Goal: Task Accomplishment & Management: Complete application form

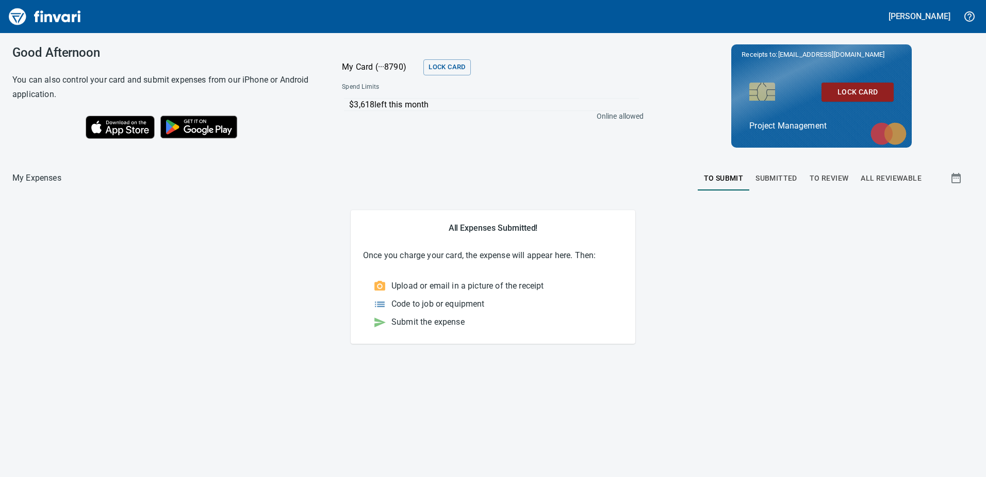
click at [817, 175] on span "To Review" at bounding box center [829, 178] width 39 height 13
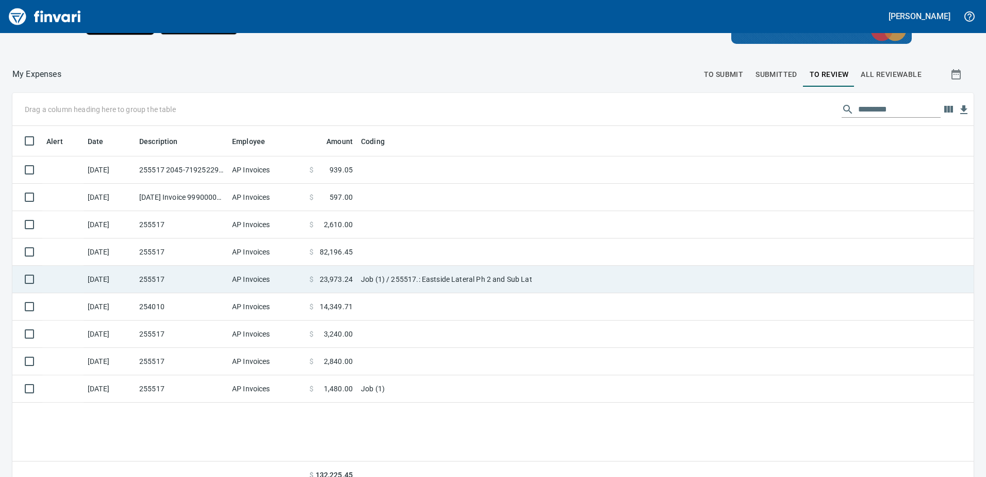
scroll to position [116, 0]
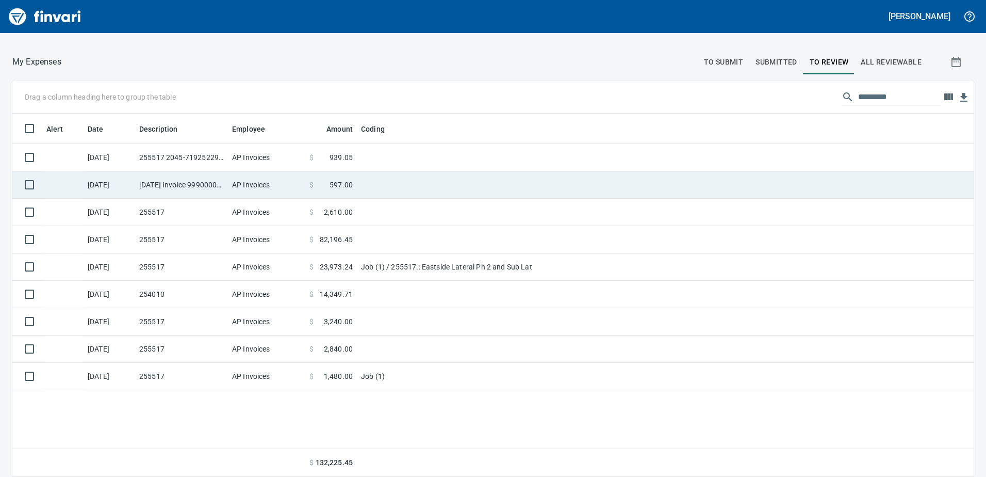
click at [135, 185] on td "[DATE]" at bounding box center [110, 184] width 52 height 27
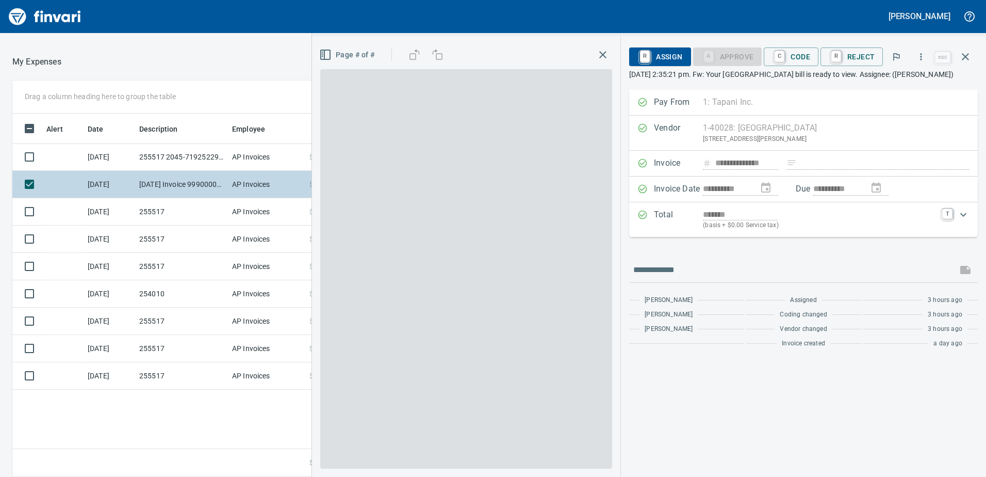
scroll to position [355, 688]
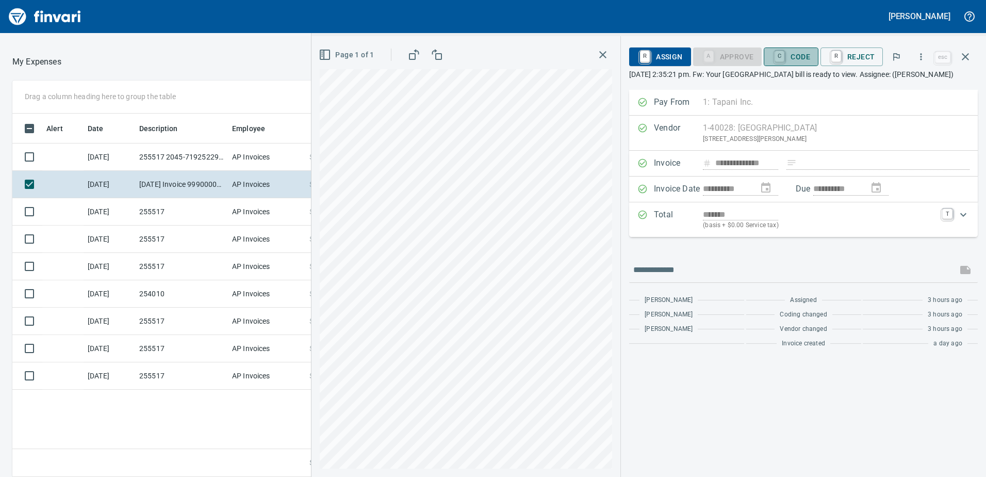
click at [805, 58] on span "C Code" at bounding box center [791, 57] width 38 height 18
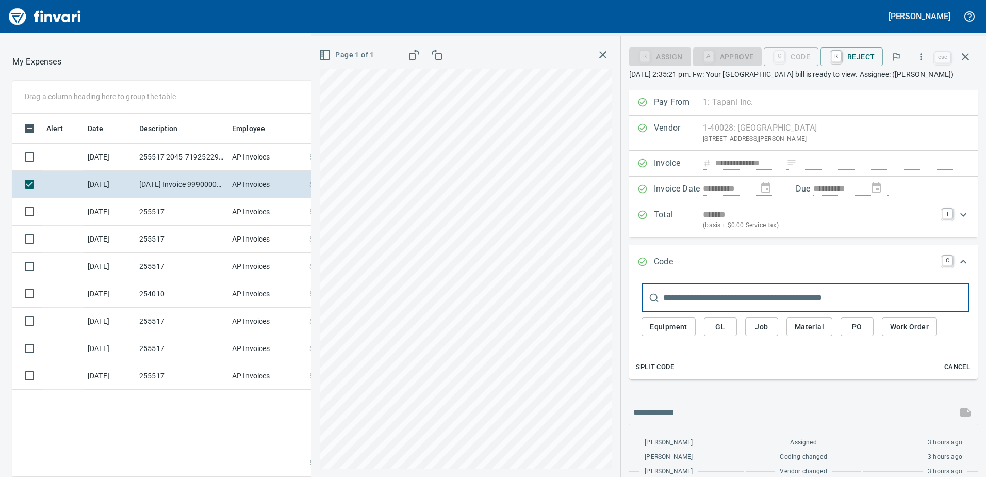
click at [758, 333] on span "Job" at bounding box center [762, 326] width 17 height 13
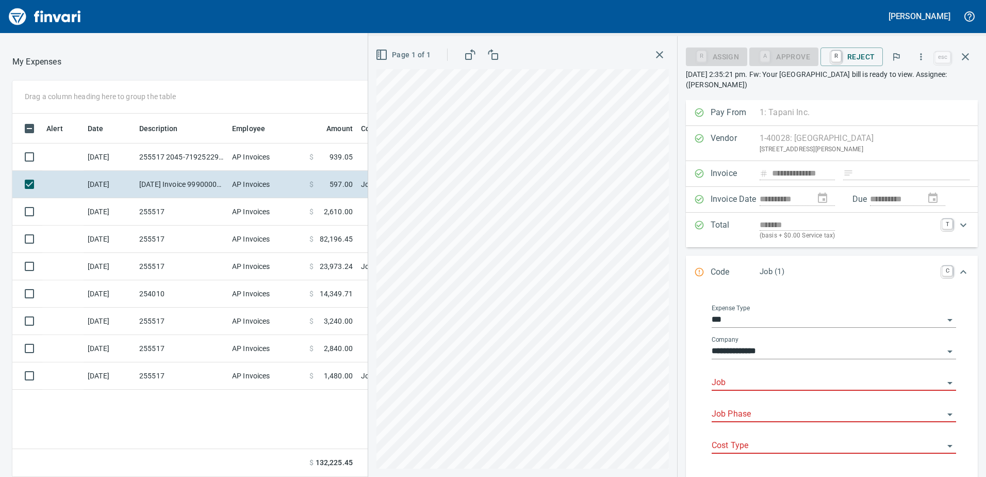
click at [816, 383] on input "Job" at bounding box center [828, 383] width 232 height 14
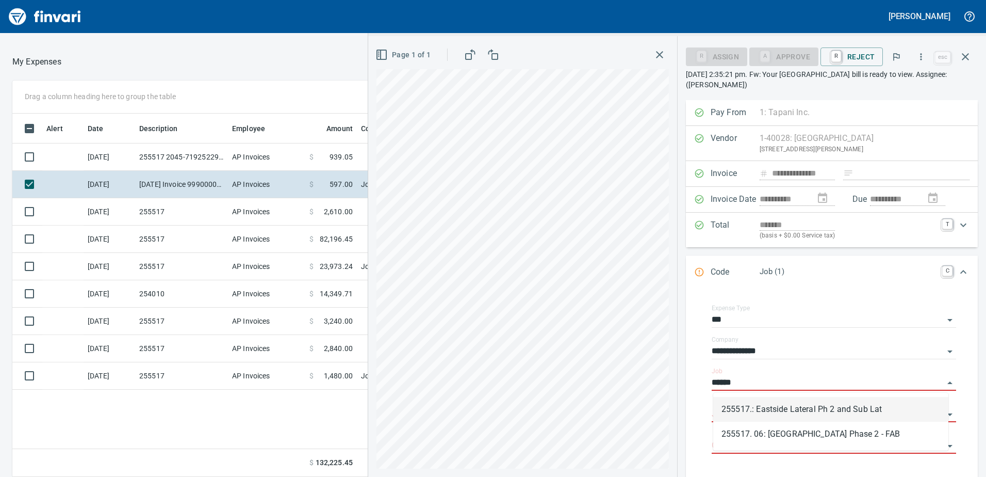
click at [837, 407] on li "255517.: Eastside Lateral Ph 2 and Sub Lat" at bounding box center [831, 409] width 235 height 25
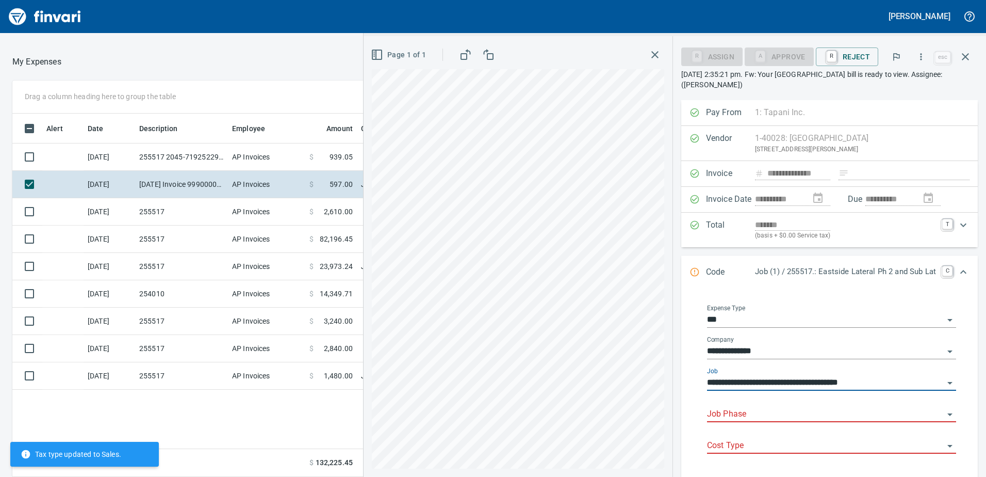
type input "**********"
click at [817, 411] on input "Job Phase" at bounding box center [825, 414] width 237 height 14
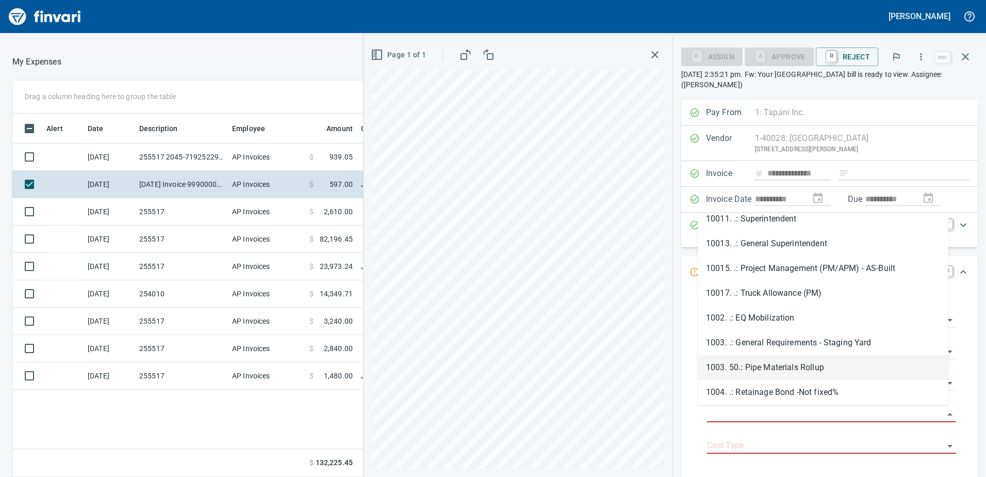
scroll to position [0, 0]
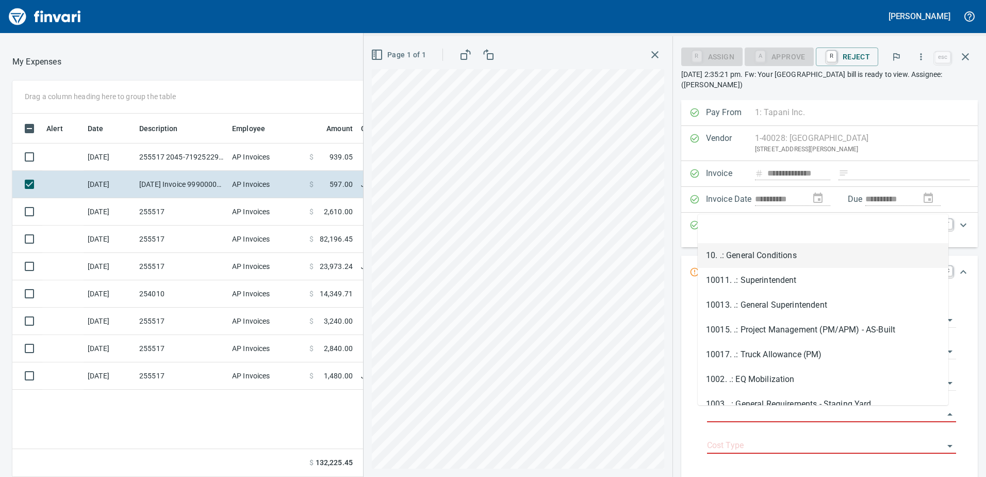
click at [753, 256] on li "10. .: General Conditions" at bounding box center [823, 255] width 251 height 25
type input "**********"
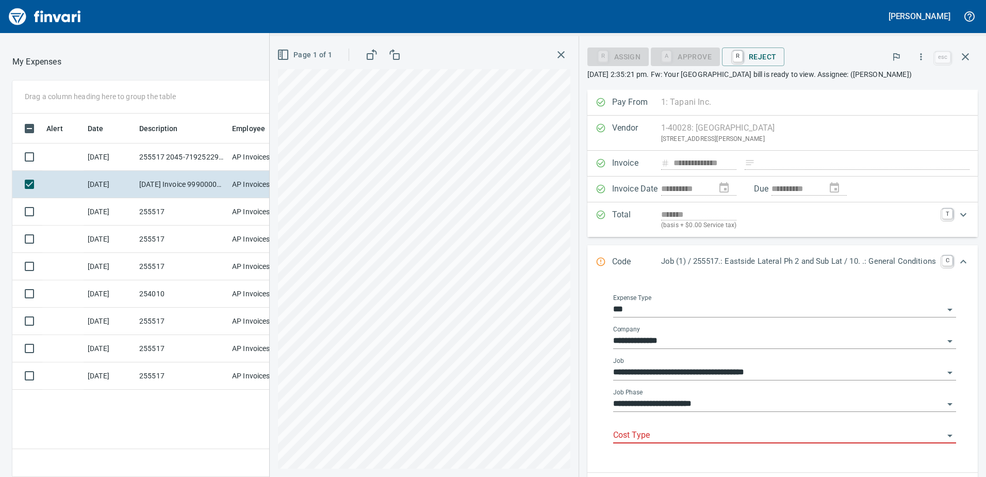
click at [945, 436] on icon "Open" at bounding box center [950, 435] width 12 height 12
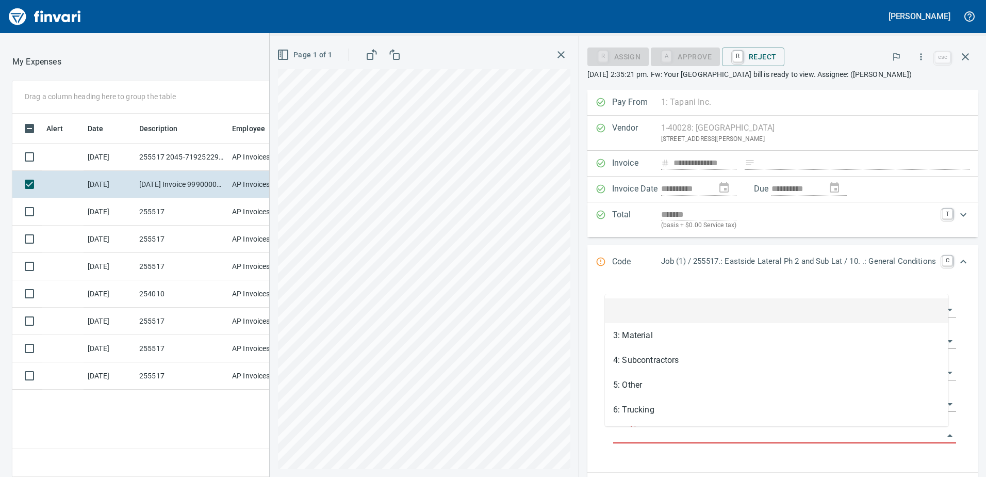
scroll to position [355, 688]
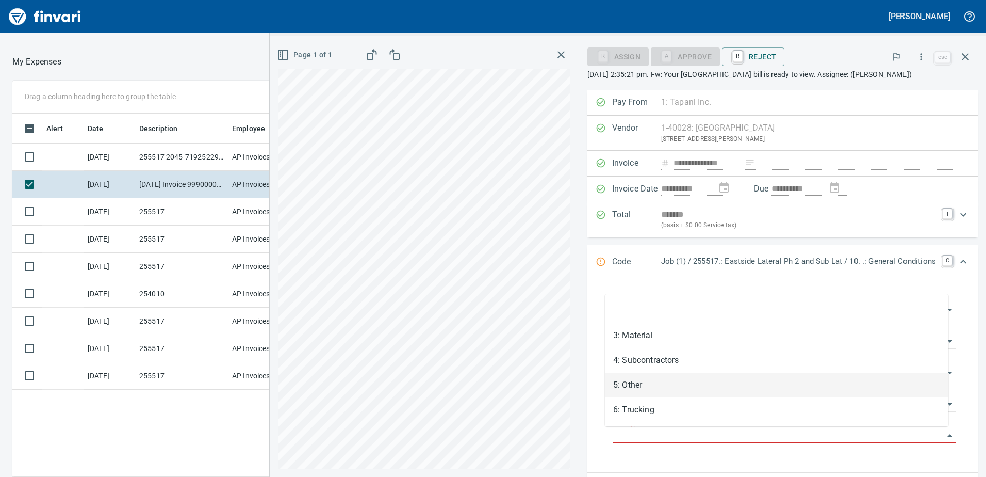
click at [684, 382] on li "5: Other" at bounding box center [777, 384] width 344 height 25
type input "********"
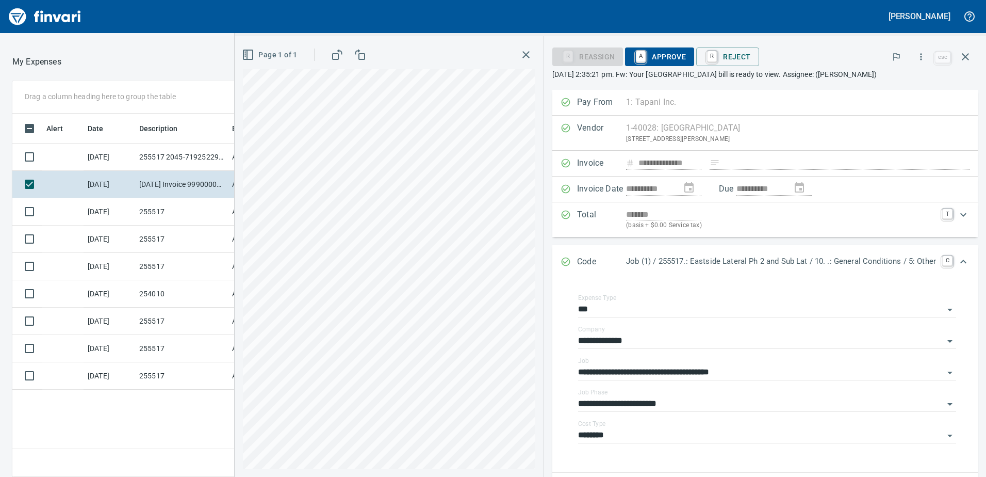
click at [654, 58] on span "A Approve" at bounding box center [660, 57] width 53 height 18
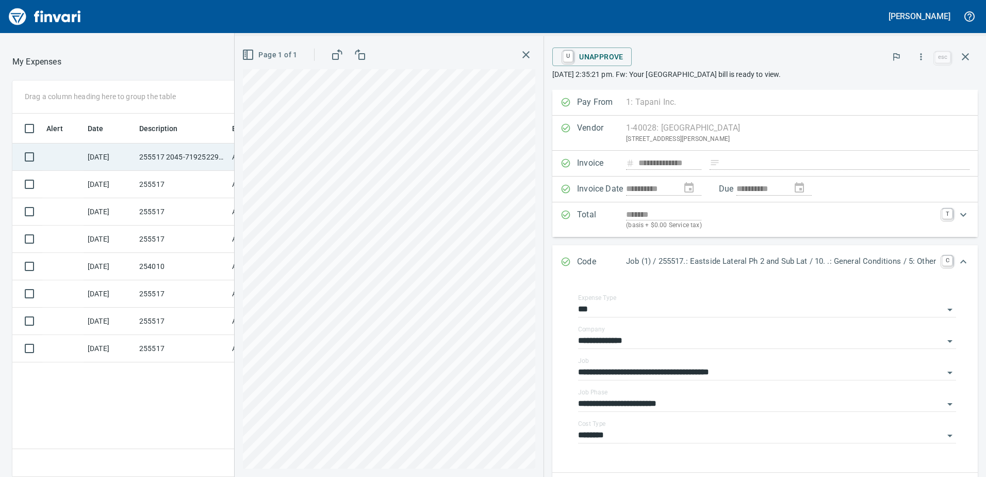
click at [96, 158] on td "[DATE]" at bounding box center [110, 156] width 52 height 27
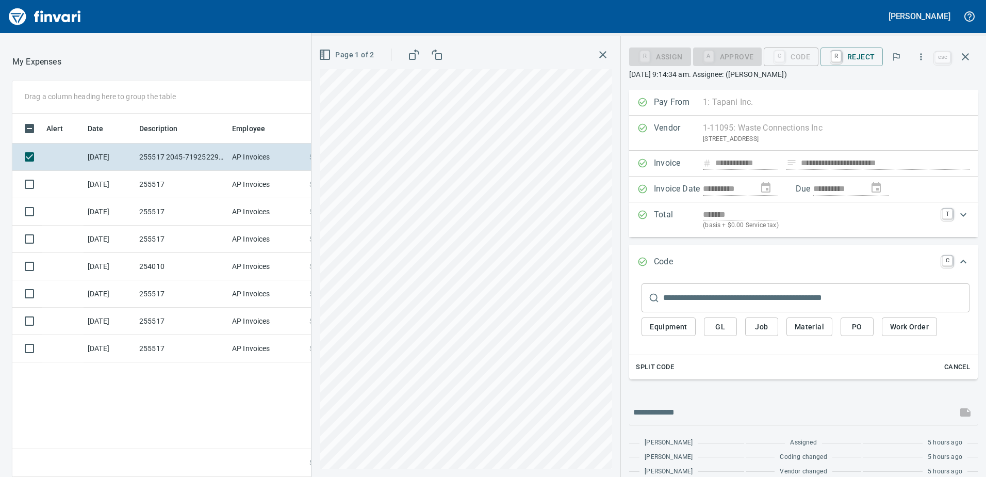
scroll to position [355, 688]
click at [792, 60] on div "C Code" at bounding box center [791, 56] width 55 height 9
click at [768, 330] on span "Job" at bounding box center [762, 326] width 17 height 13
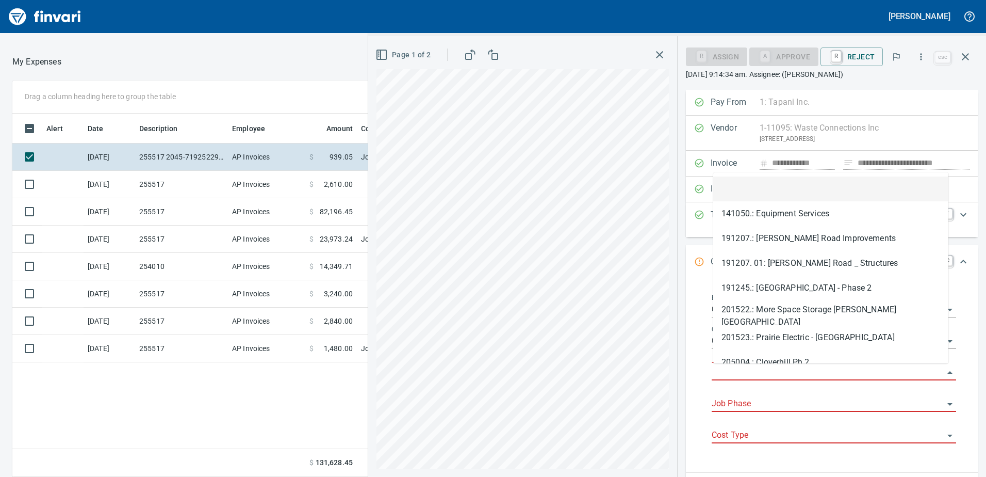
click at [760, 366] on input "Job" at bounding box center [828, 372] width 232 height 14
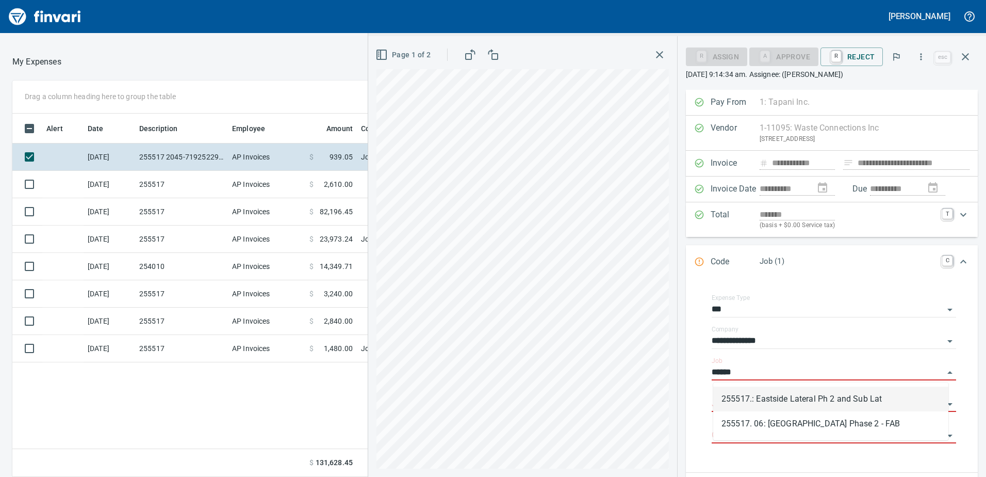
click at [793, 398] on li "255517.: Eastside Lateral Ph 2 and Sub Lat" at bounding box center [831, 398] width 235 height 25
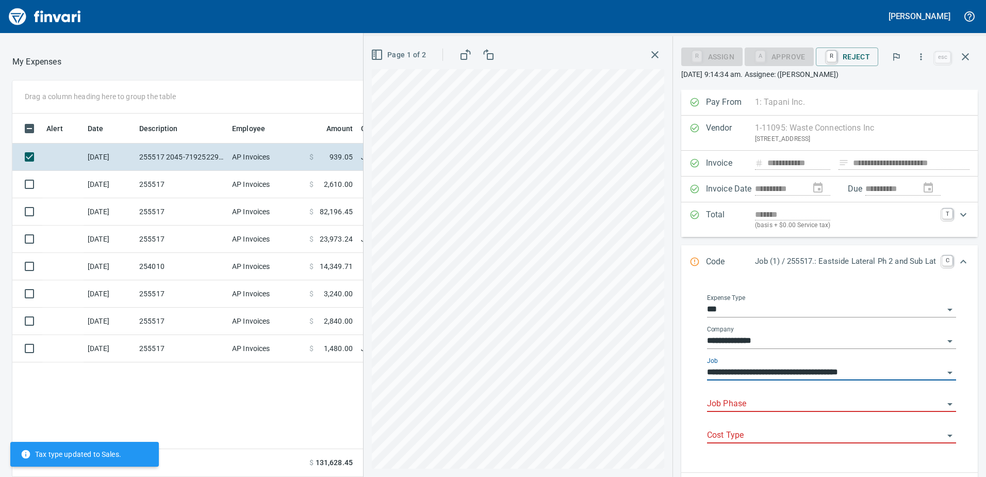
type input "**********"
click at [749, 400] on input "Job Phase" at bounding box center [825, 404] width 237 height 14
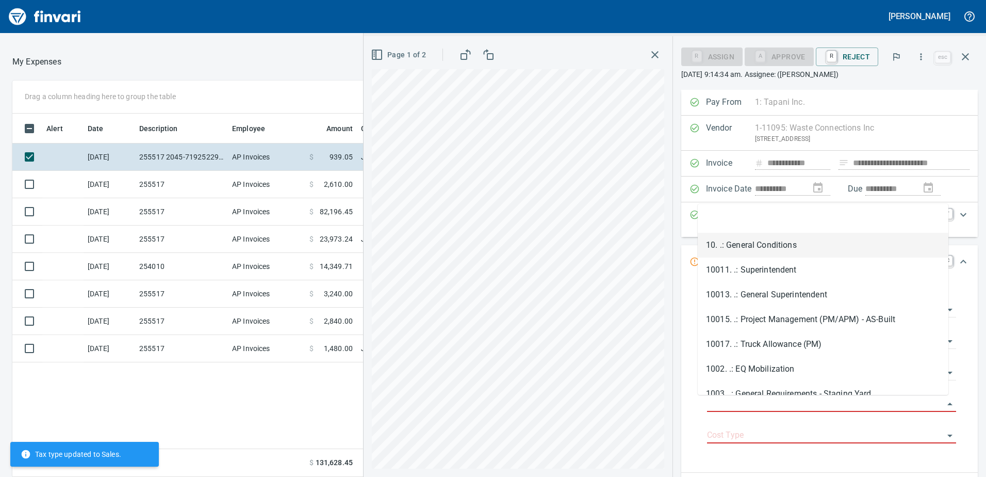
click at [760, 245] on li "10. .: General Conditions" at bounding box center [823, 245] width 251 height 25
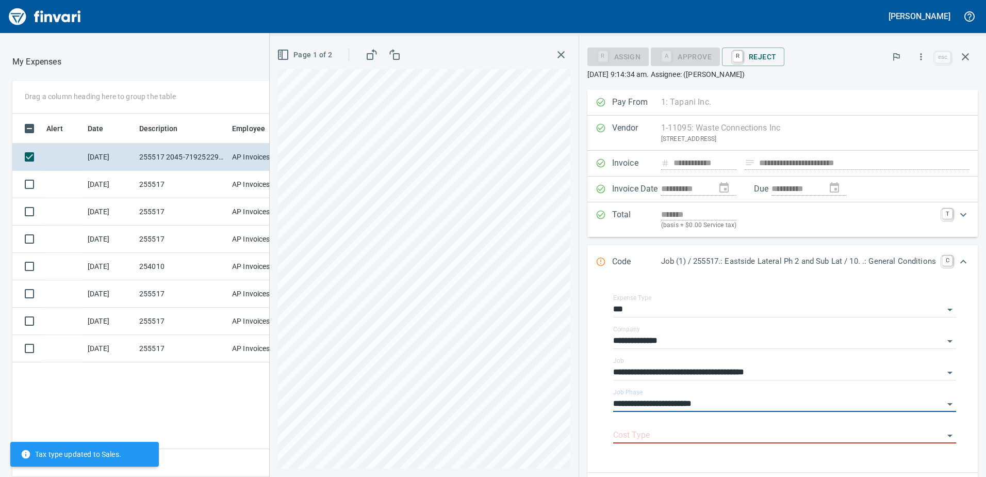
type input "**********"
click at [643, 424] on div "Cost Type" at bounding box center [784, 431] width 343 height 23
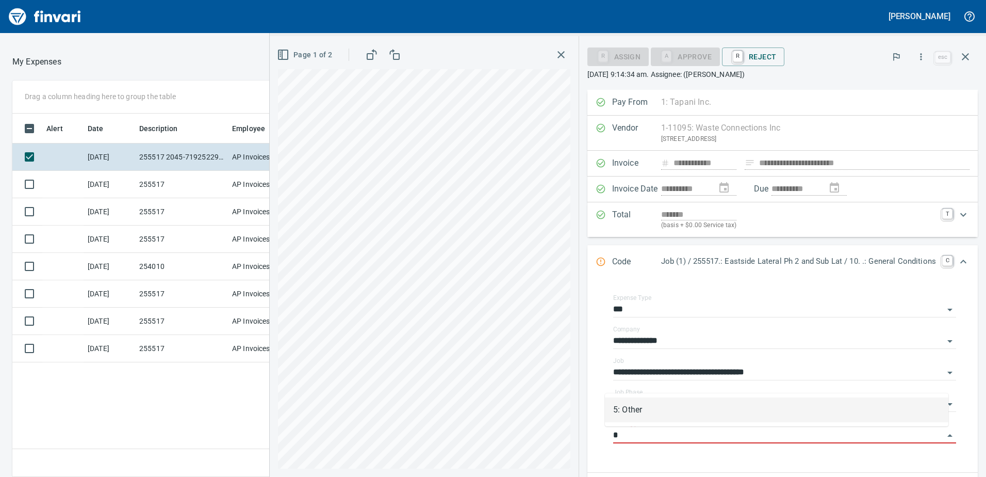
click at [642, 412] on li "5: Other" at bounding box center [777, 409] width 344 height 25
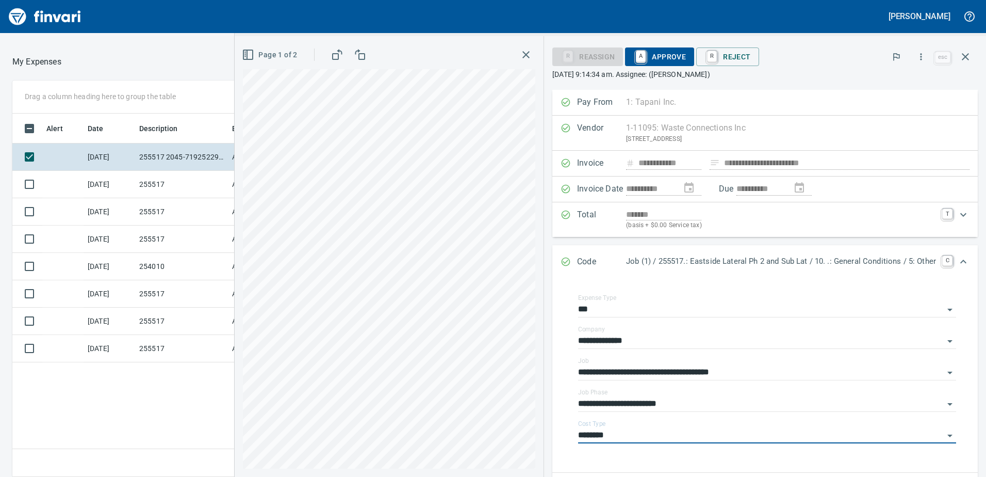
type input "********"
click at [650, 54] on span "A Approve" at bounding box center [660, 57] width 53 height 18
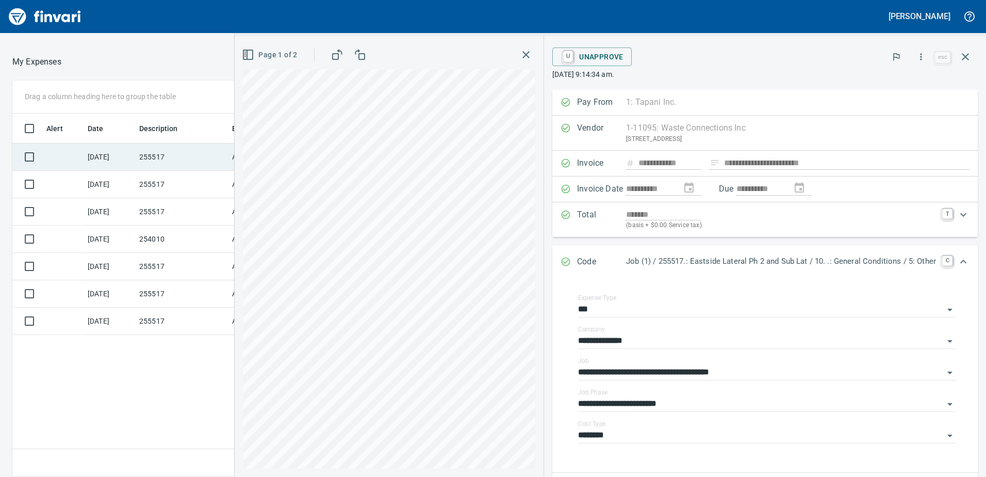
click at [173, 156] on td "255517" at bounding box center [181, 156] width 93 height 27
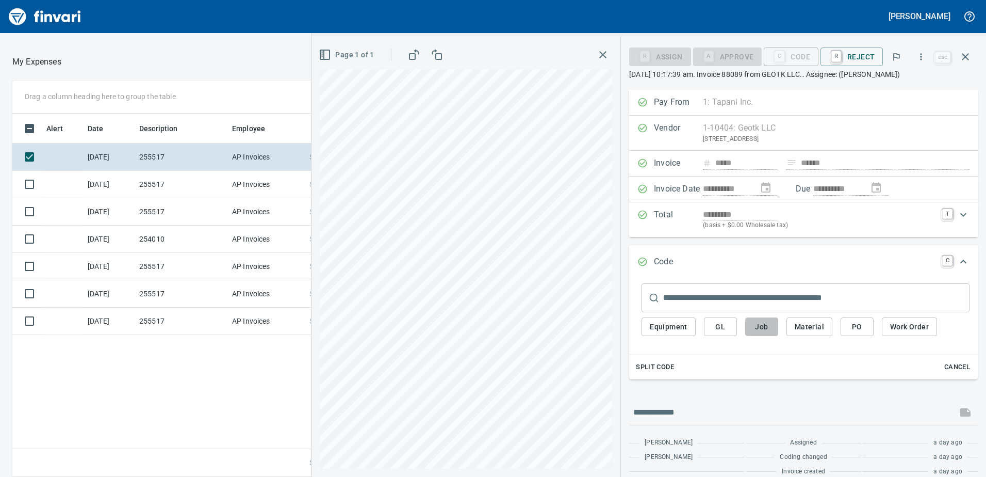
click at [760, 325] on span "Job" at bounding box center [762, 326] width 17 height 13
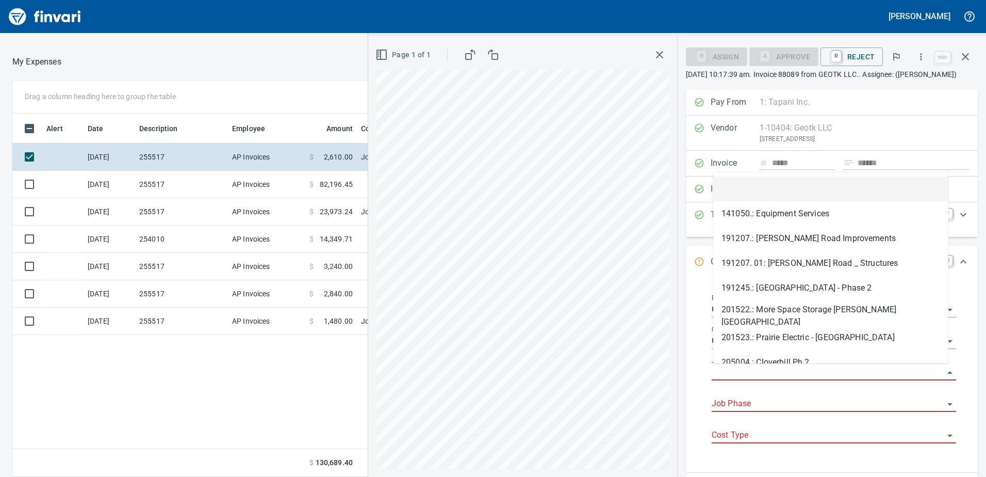
scroll to position [355, 688]
click at [796, 375] on input "Job" at bounding box center [828, 372] width 232 height 14
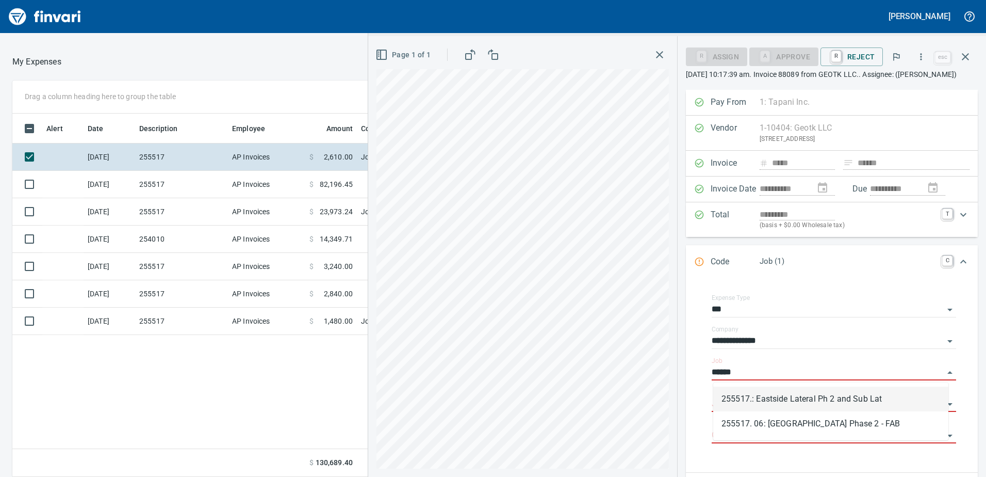
click at [794, 403] on li "255517.: Eastside Lateral Ph 2 and Sub Lat" at bounding box center [831, 398] width 235 height 25
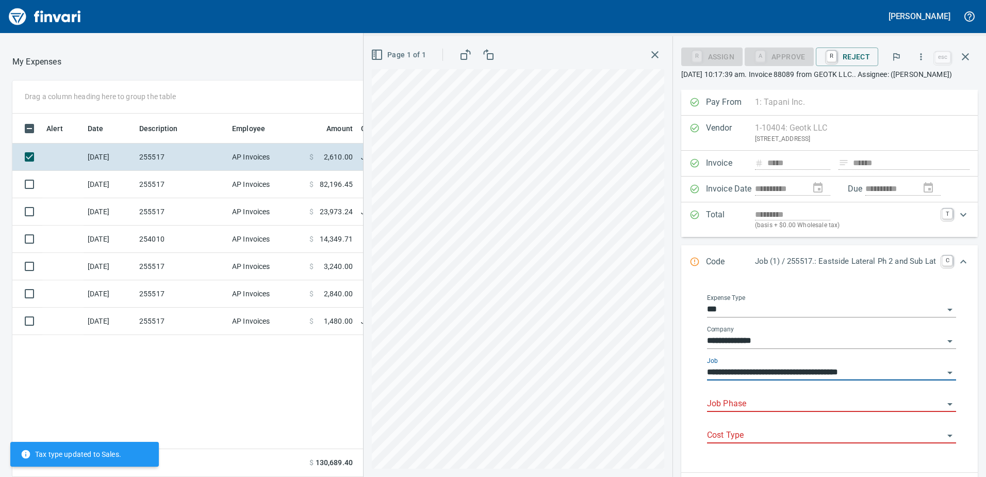
type input "**********"
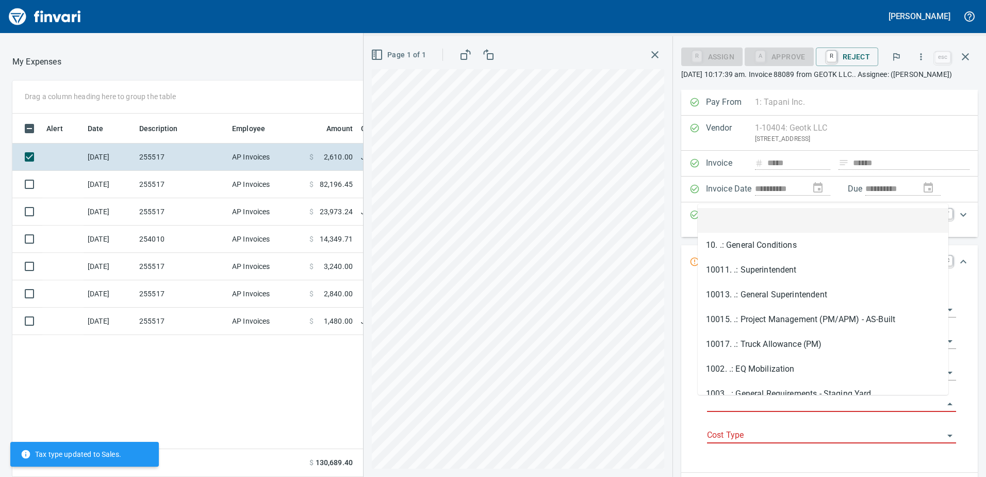
click at [788, 401] on input "Job Phase" at bounding box center [825, 404] width 237 height 14
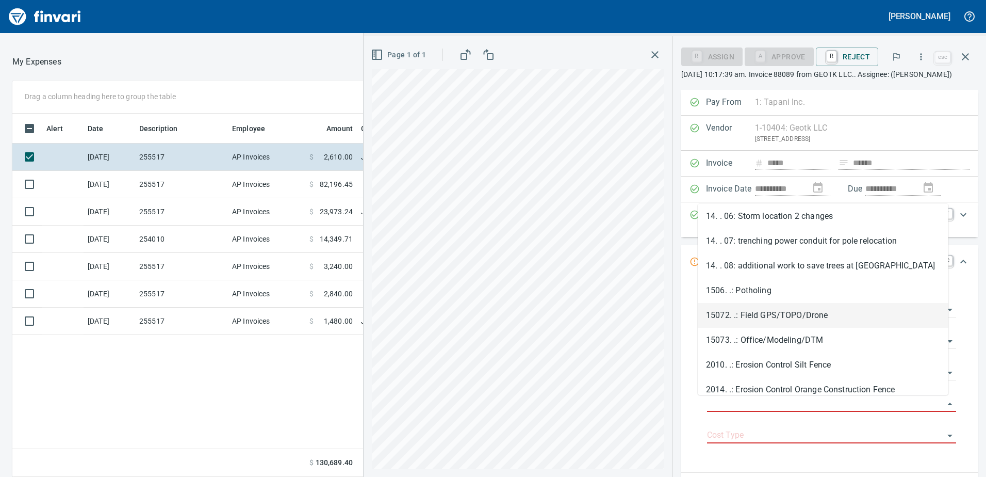
scroll to position [774, 0]
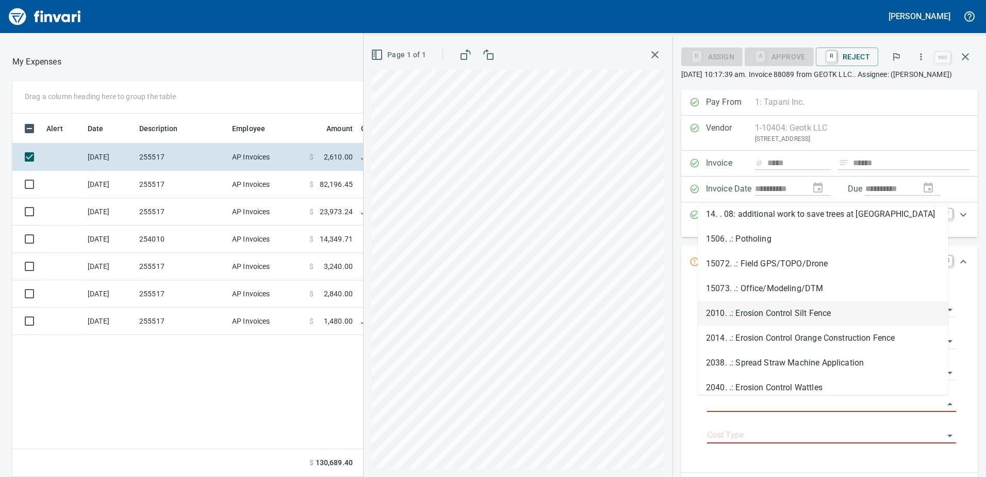
click at [754, 314] on li "2010. .: Erosion Control Silt Fence" at bounding box center [823, 313] width 251 height 25
type input "**********"
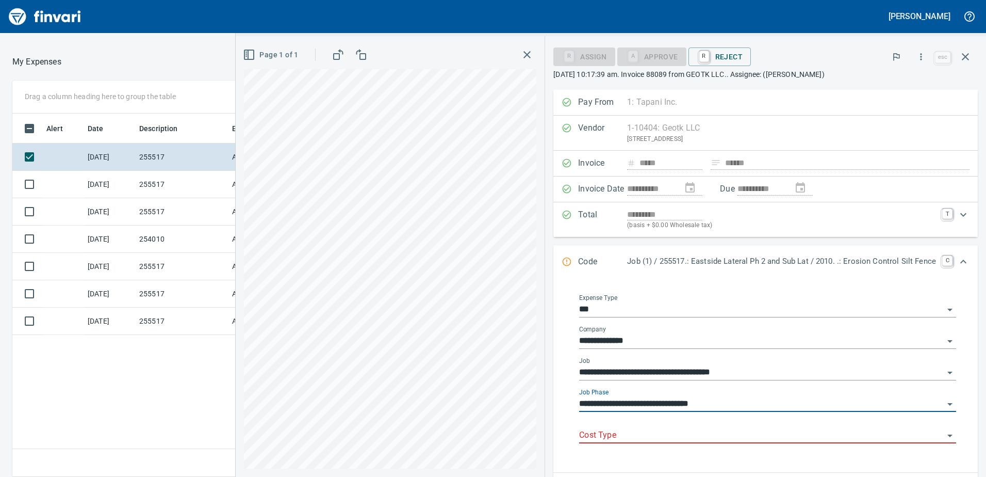
scroll to position [355, 688]
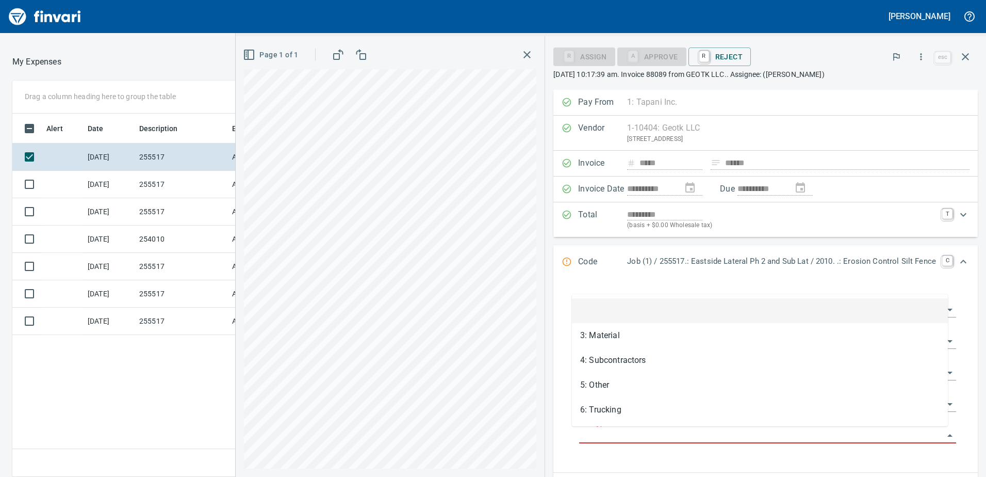
click at [622, 433] on input "Cost Type" at bounding box center [761, 435] width 365 height 14
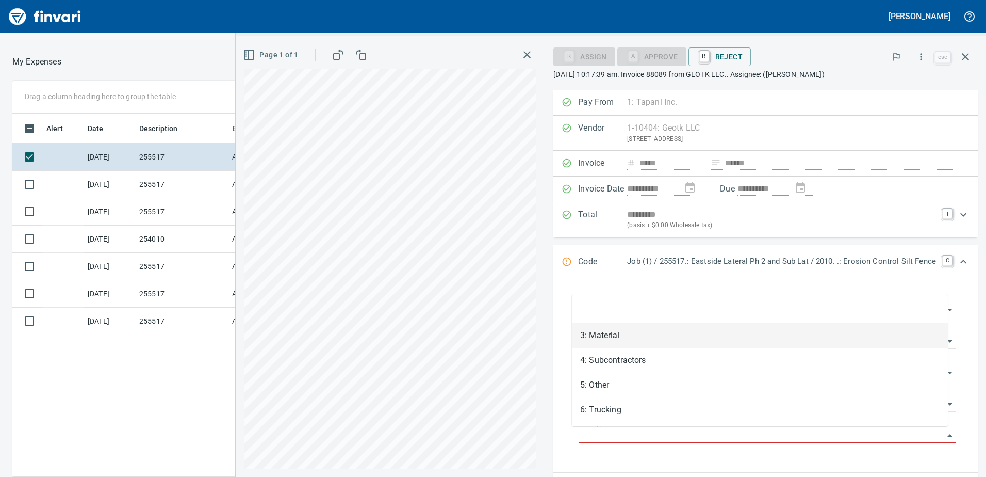
click at [612, 335] on li "3: Material" at bounding box center [760, 335] width 376 height 25
type input "**********"
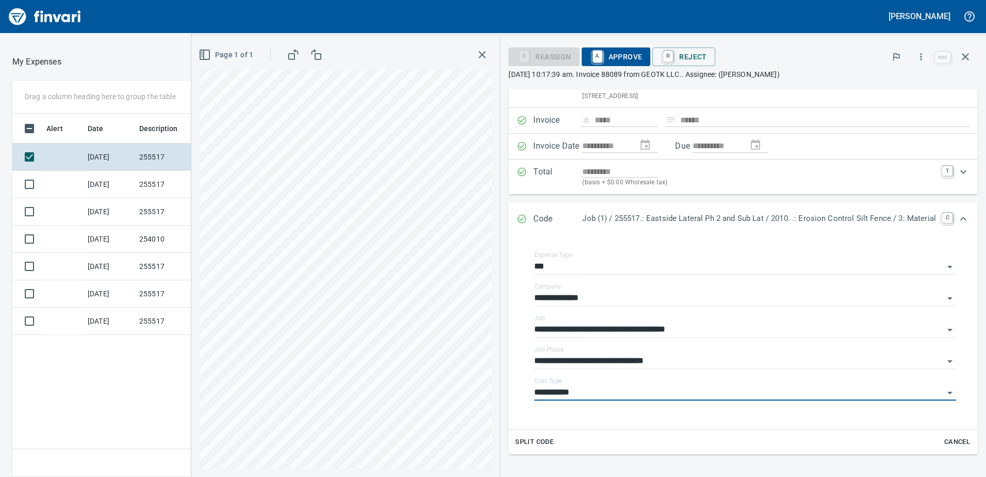
scroll to position [26, 0]
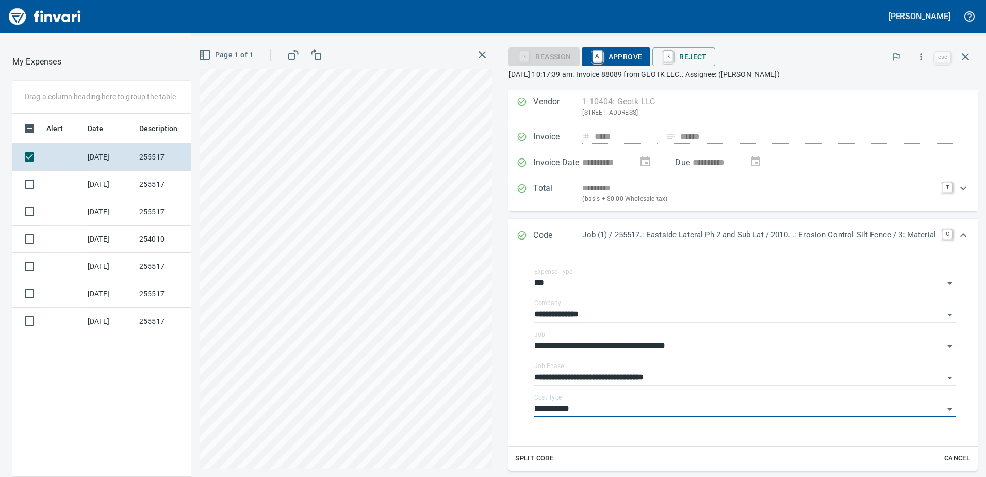
click at [624, 54] on span "A Approve" at bounding box center [616, 57] width 53 height 18
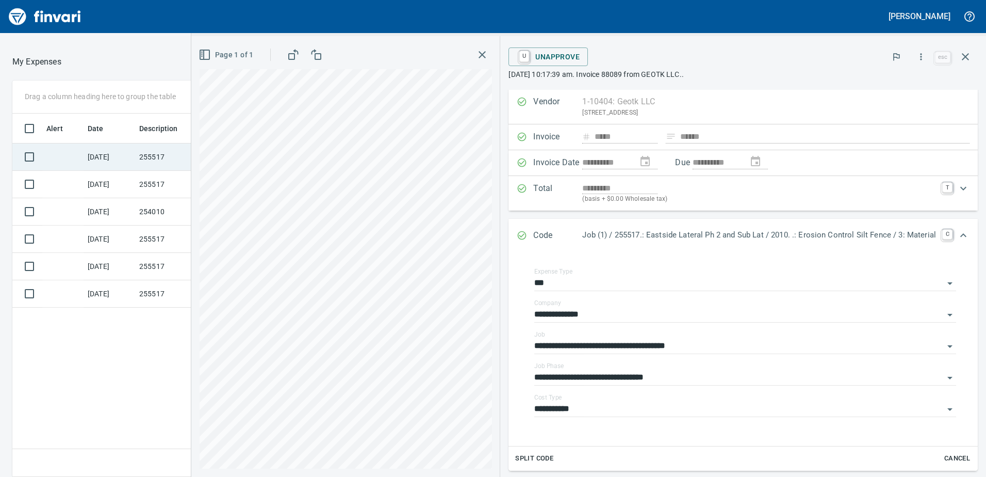
click at [126, 156] on td "[DATE]" at bounding box center [110, 156] width 52 height 27
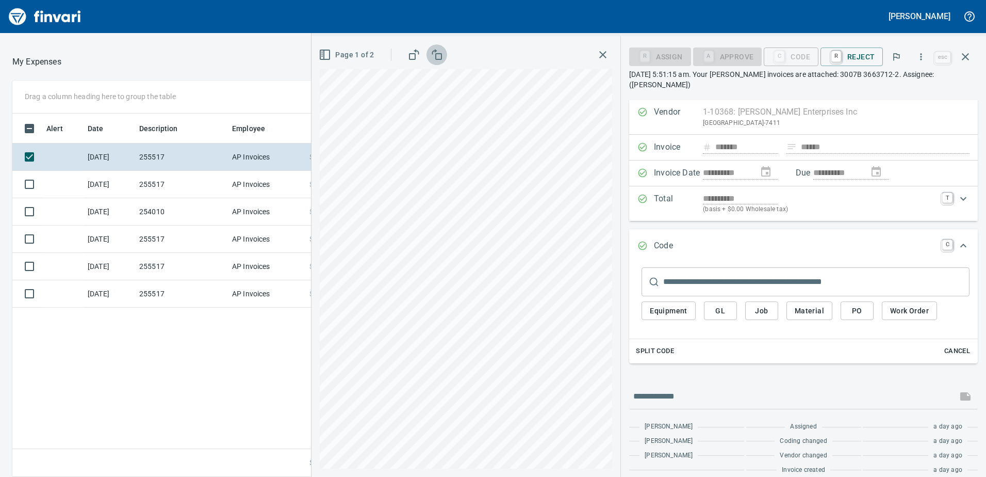
click at [439, 57] on icon "button" at bounding box center [437, 54] width 12 height 12
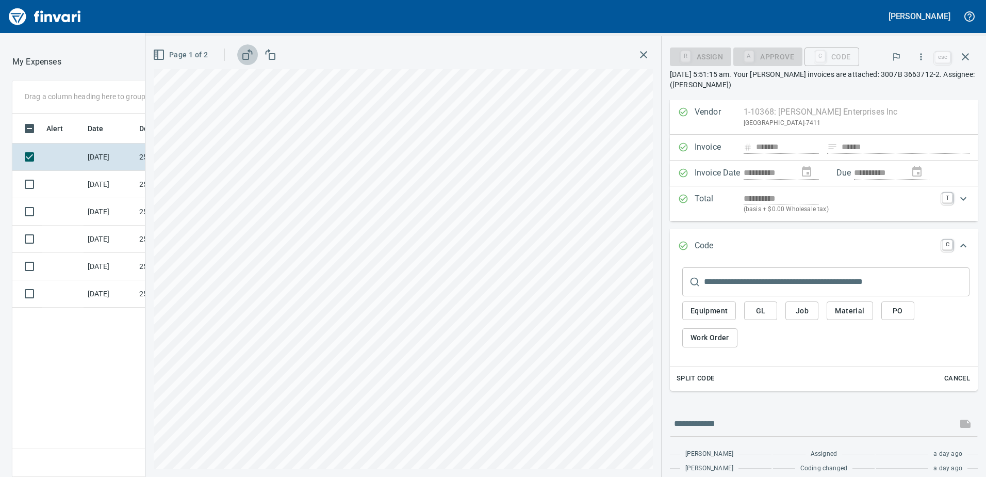
click at [247, 55] on icon "button" at bounding box center [247, 54] width 12 height 12
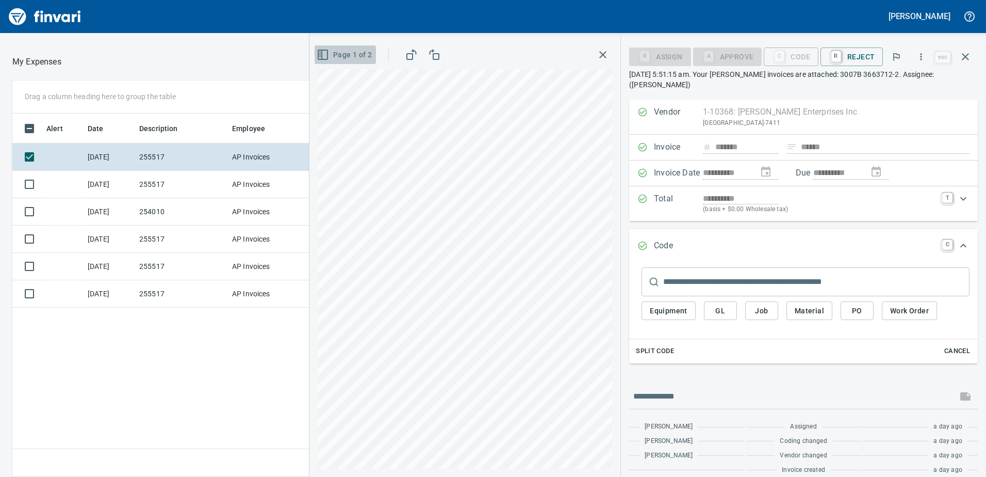
click at [370, 54] on span "Page 1 of 2" at bounding box center [345, 54] width 53 height 13
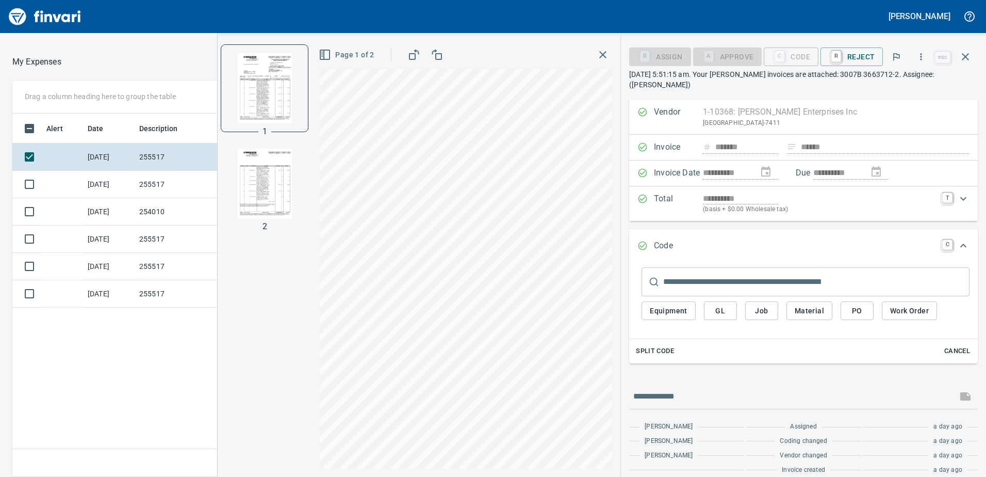
click at [264, 177] on img "button" at bounding box center [265, 184] width 70 height 70
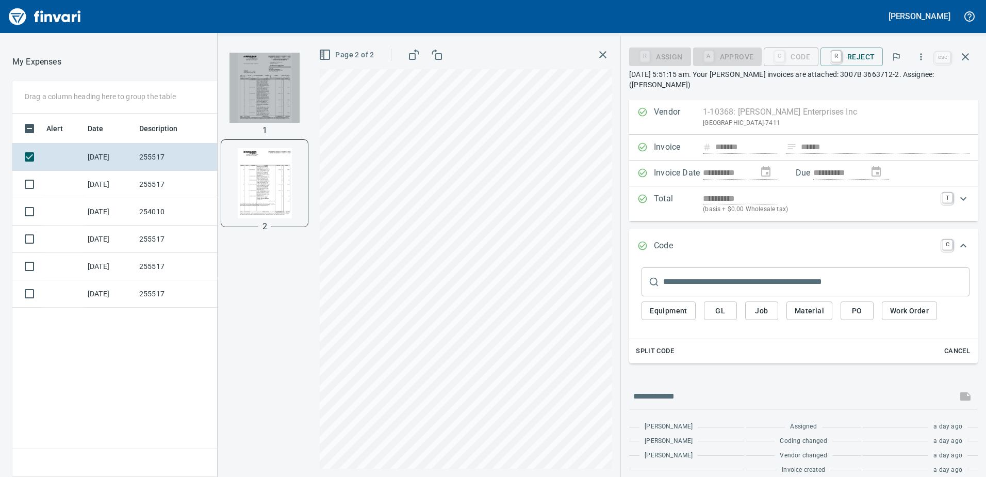
click at [264, 92] on img "button" at bounding box center [265, 88] width 70 height 70
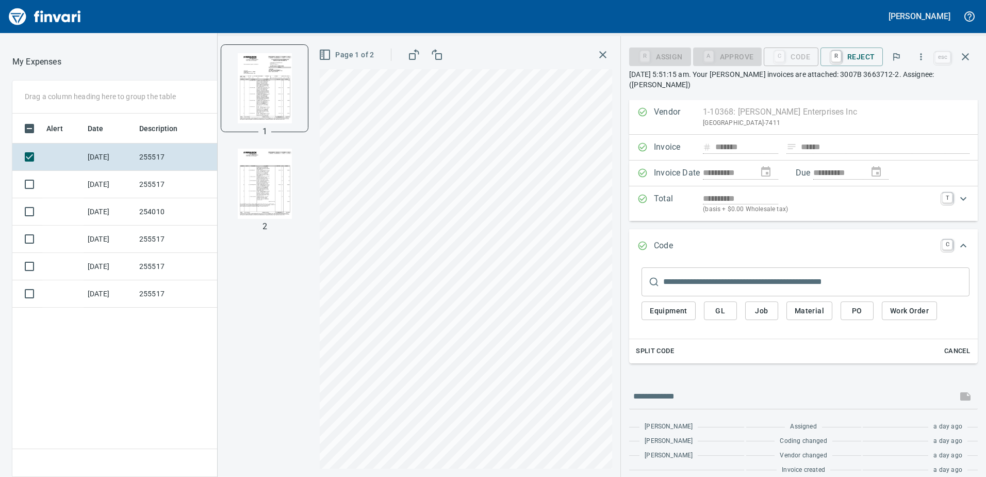
click at [270, 195] on img "button" at bounding box center [265, 184] width 70 height 70
click at [274, 108] on img "button" at bounding box center [265, 88] width 70 height 70
click at [173, 184] on td "255517" at bounding box center [181, 184] width 93 height 27
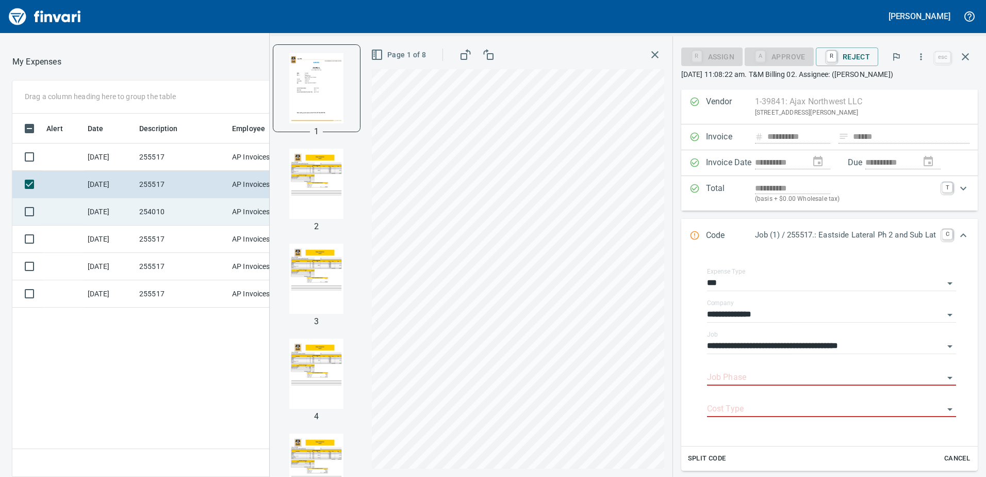
click at [189, 214] on td "254010" at bounding box center [181, 211] width 93 height 27
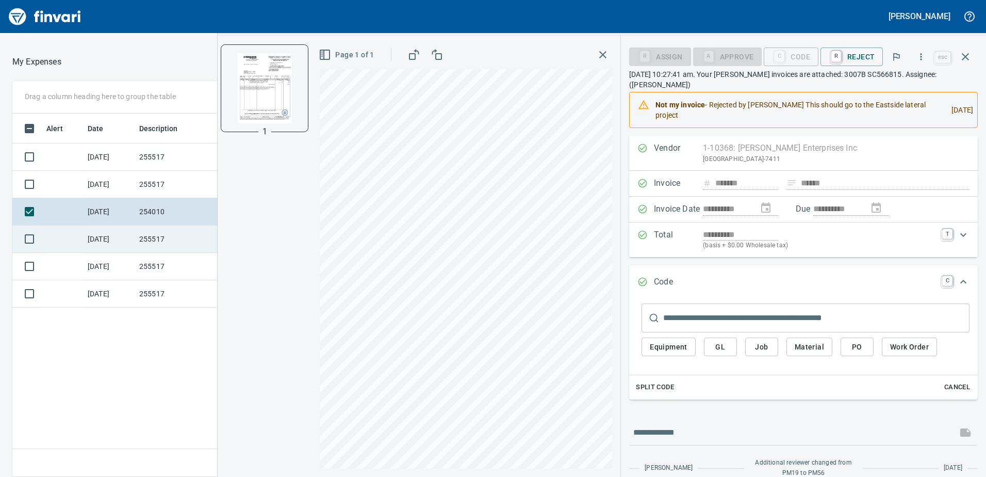
click at [173, 237] on td "255517" at bounding box center [181, 238] width 93 height 27
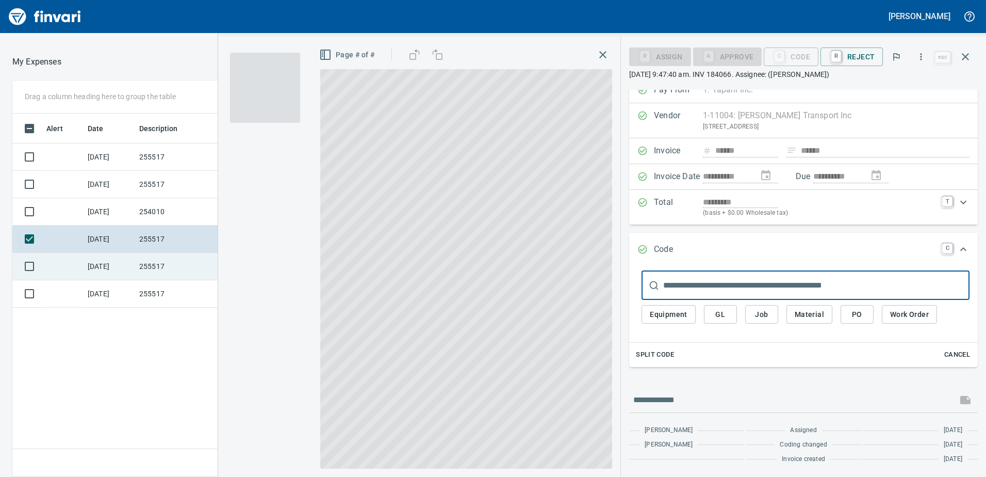
click at [167, 266] on td "255517" at bounding box center [181, 266] width 93 height 27
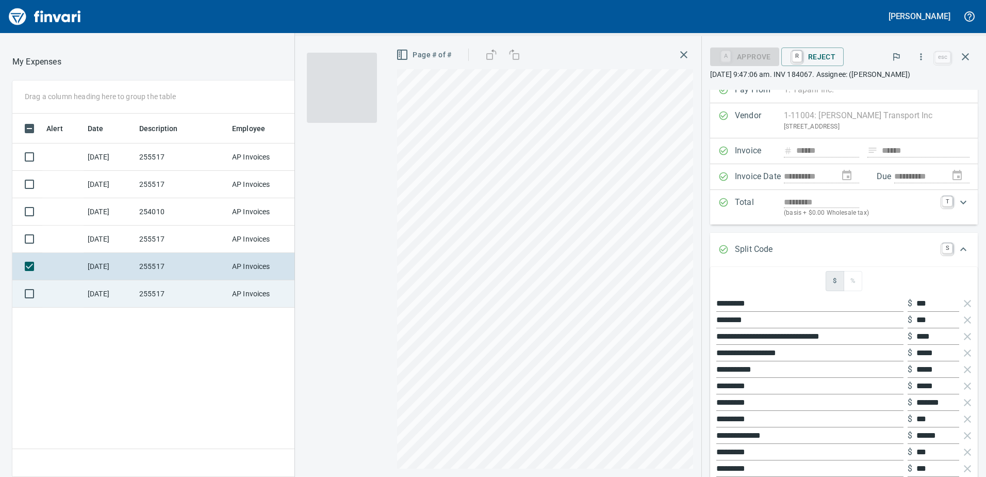
click at [160, 289] on td "255517" at bounding box center [181, 293] width 93 height 27
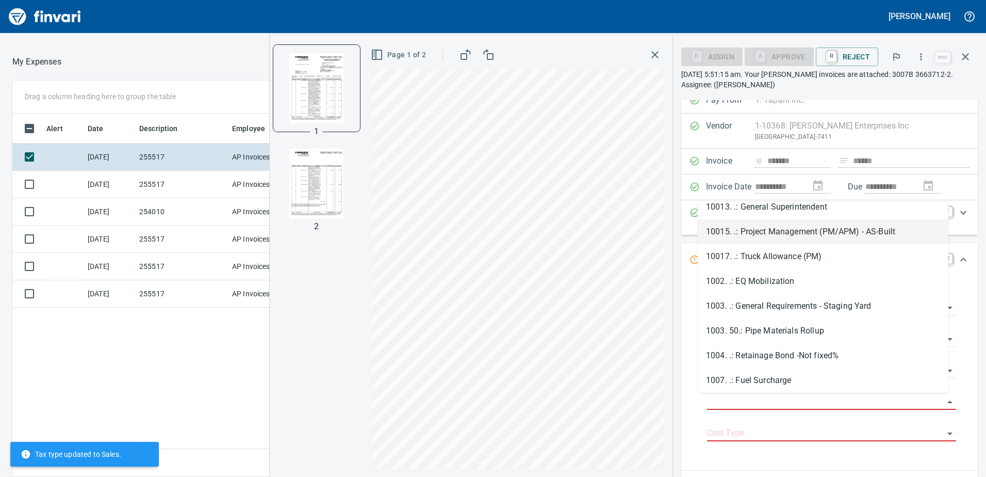
scroll to position [103, 0]
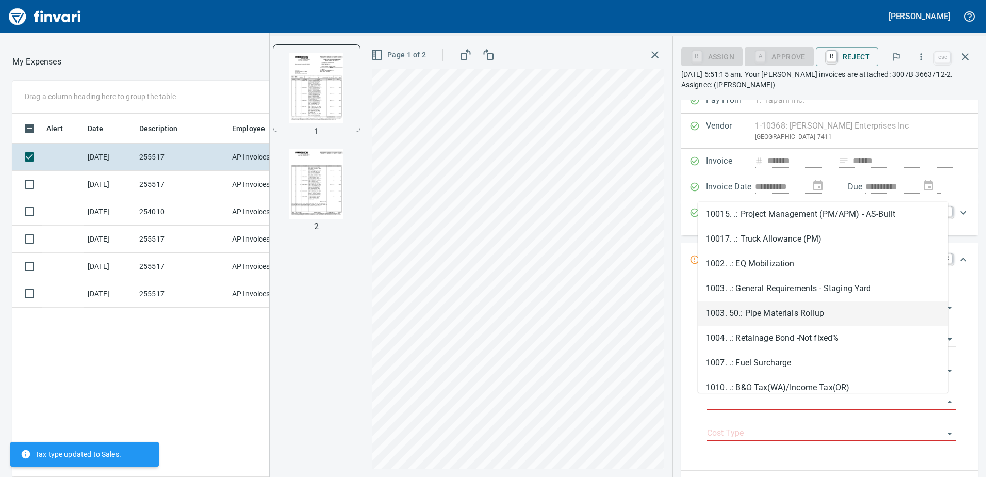
click at [772, 311] on li "1003. 50.: Pipe Materials Rollup" at bounding box center [823, 313] width 251 height 25
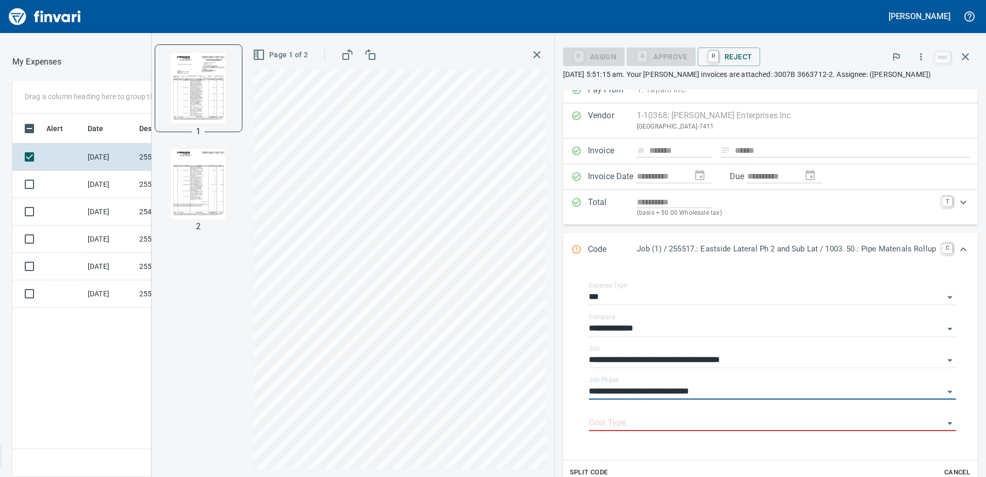
type input "**********"
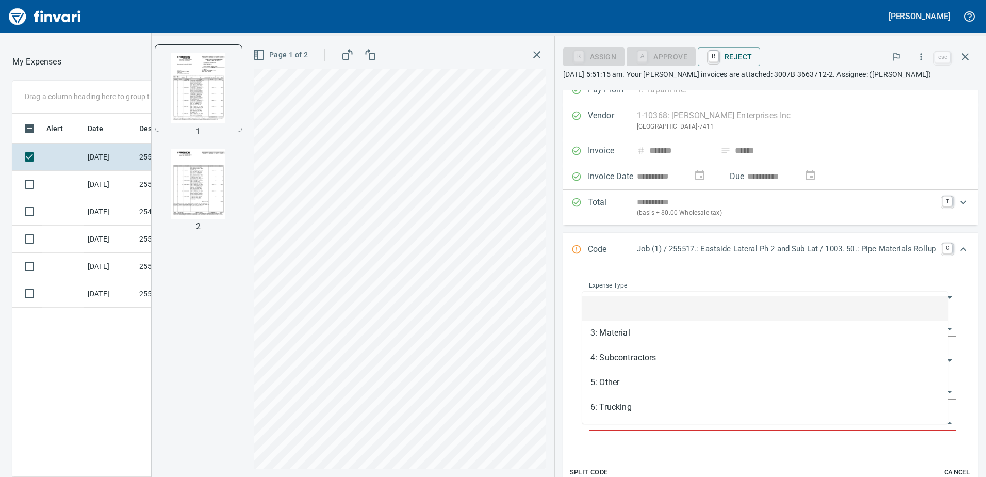
click at [617, 430] on input "Cost Type" at bounding box center [766, 423] width 355 height 14
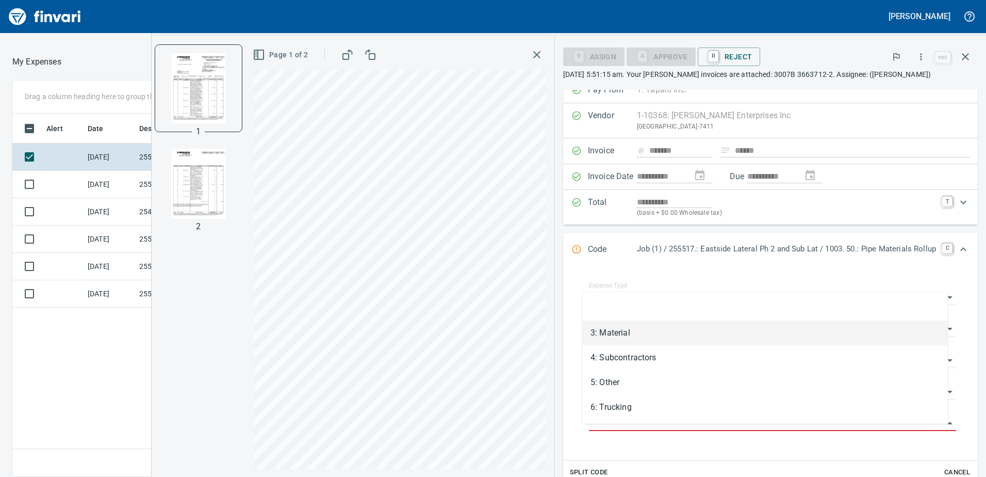
click at [616, 332] on li "3: Material" at bounding box center [765, 332] width 366 height 25
type input "**********"
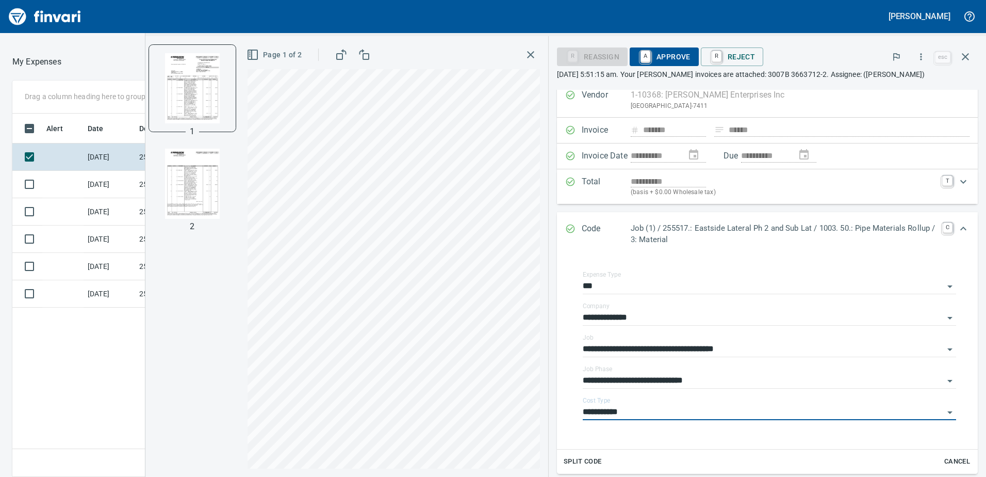
scroll to position [0, 0]
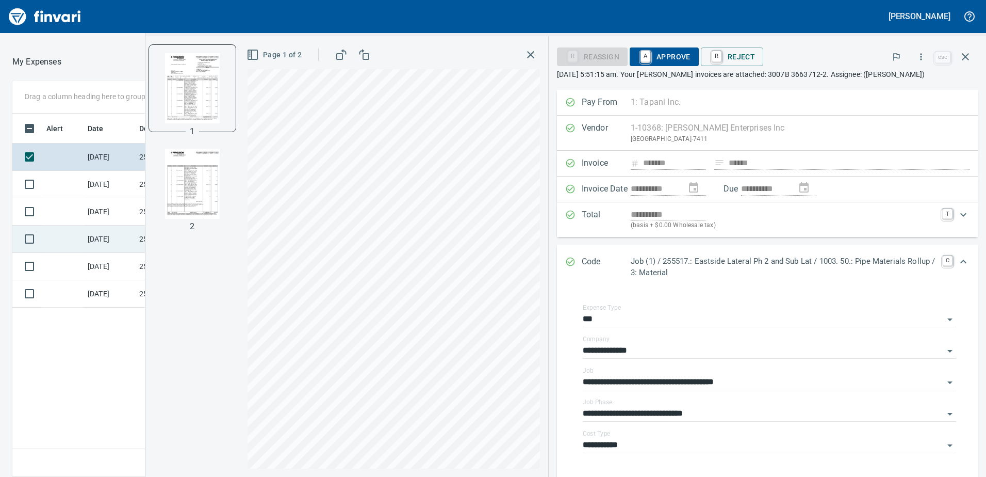
click at [109, 242] on td "[DATE]" at bounding box center [110, 238] width 52 height 27
